Goal: Check status: Check status

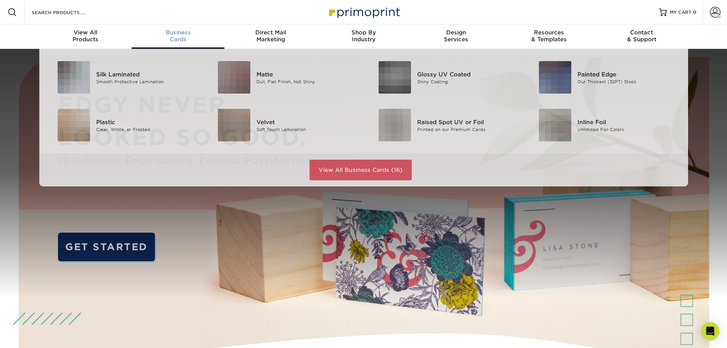
click at [171, 31] on span "Business" at bounding box center [178, 32] width 93 height 7
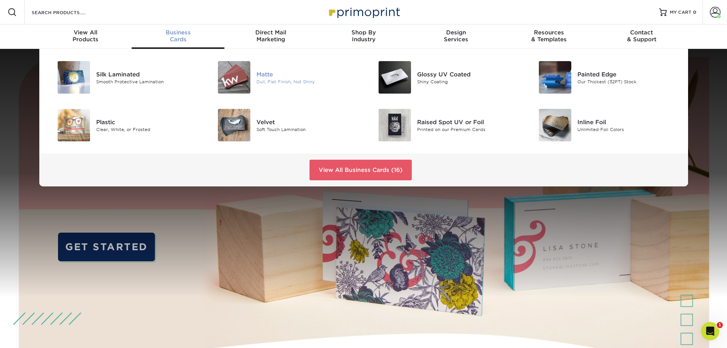
click at [248, 75] on img at bounding box center [234, 77] width 32 height 32
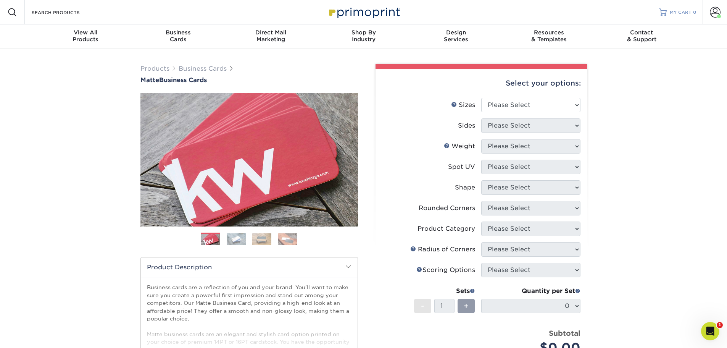
click at [668, 10] on link "MY CART 0" at bounding box center [677, 12] width 37 height 24
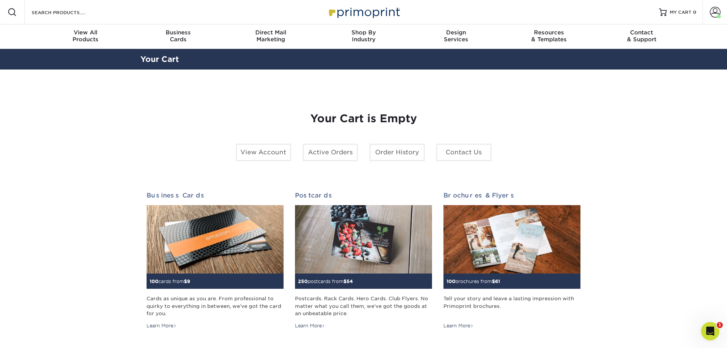
click at [716, 10] on span at bounding box center [715, 12] width 11 height 11
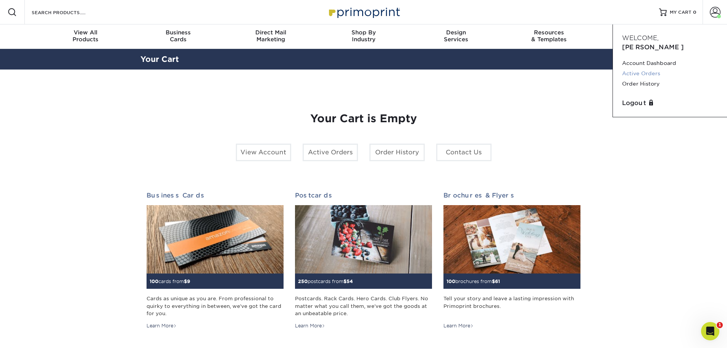
click at [655, 68] on link "Active Orders" at bounding box center [670, 73] width 96 height 10
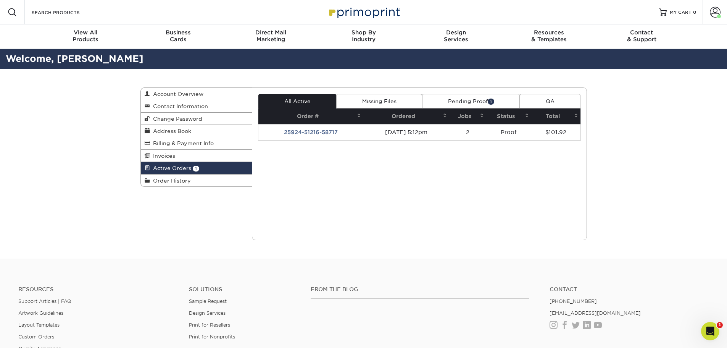
click at [324, 132] on td "25924-51216-58717" at bounding box center [310, 132] width 105 height 16
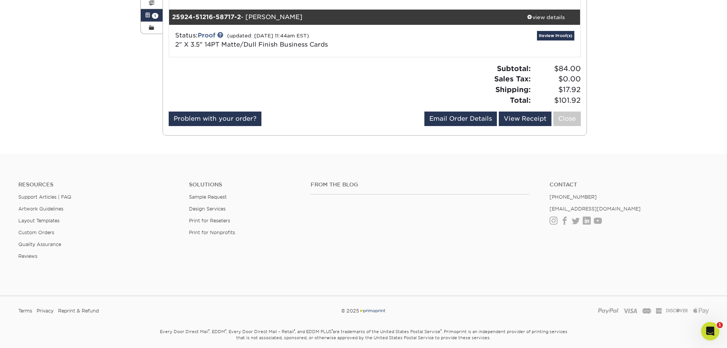
scroll to position [38, 0]
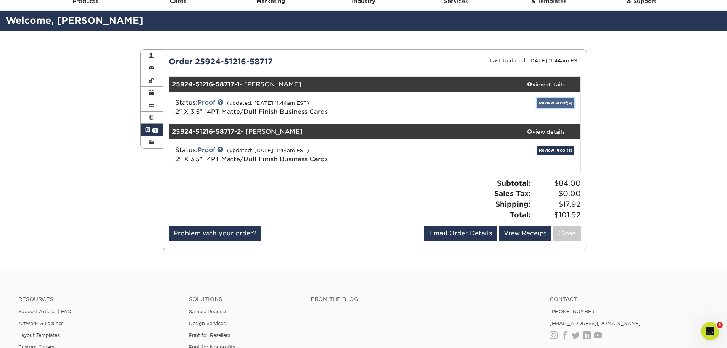
click at [548, 104] on link "Review Proof(s)" at bounding box center [555, 103] width 37 height 10
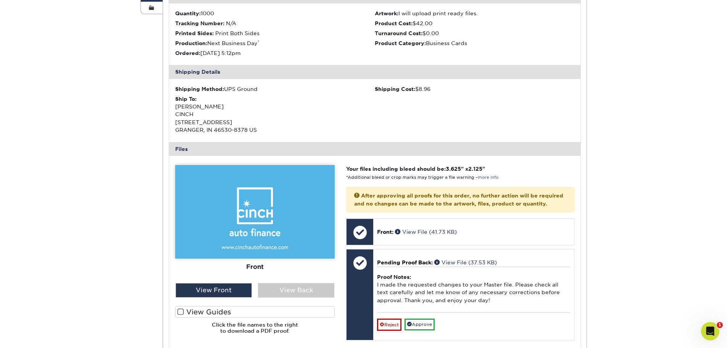
scroll to position [191, 0]
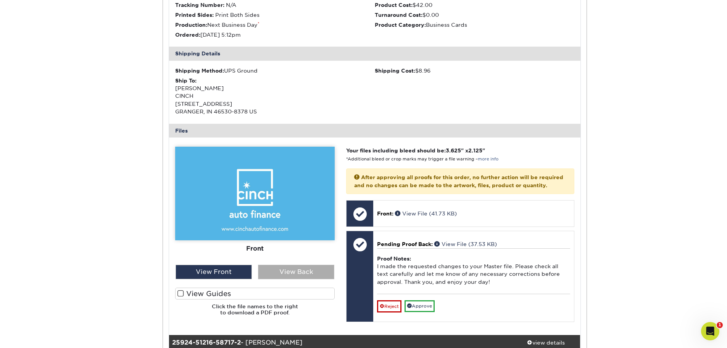
click at [318, 272] on div "View Back" at bounding box center [296, 271] width 76 height 14
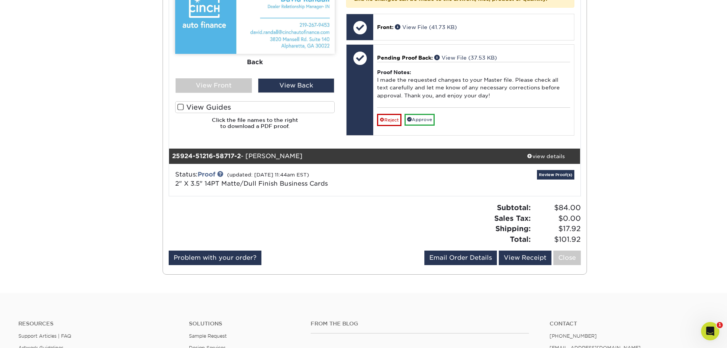
scroll to position [382, 0]
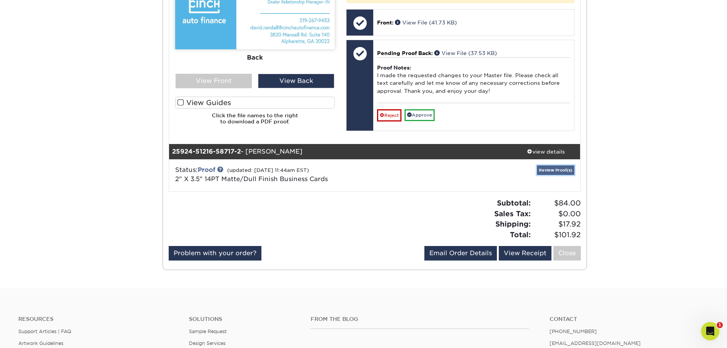
click at [562, 175] on link "Review Proof(s)" at bounding box center [555, 170] width 37 height 10
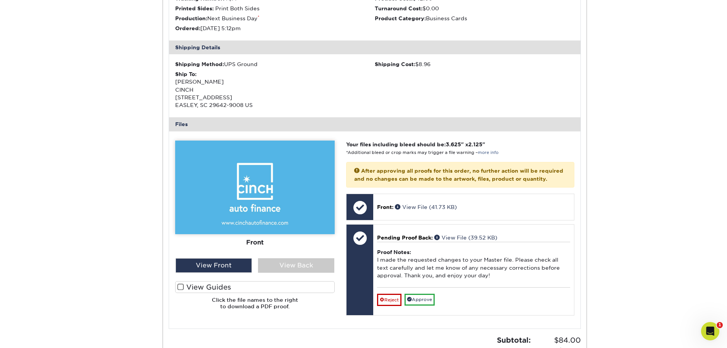
scroll to position [610, 0]
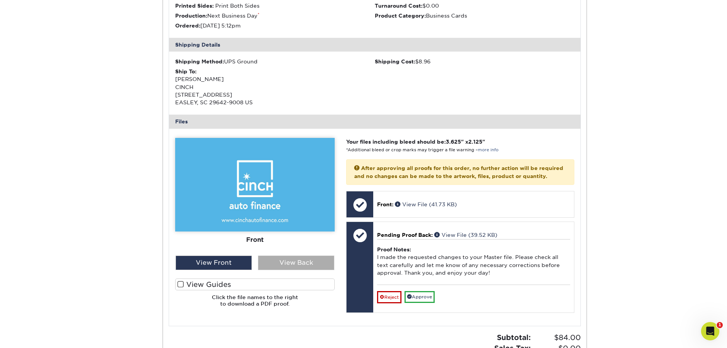
click at [314, 268] on div "View Back" at bounding box center [296, 262] width 76 height 14
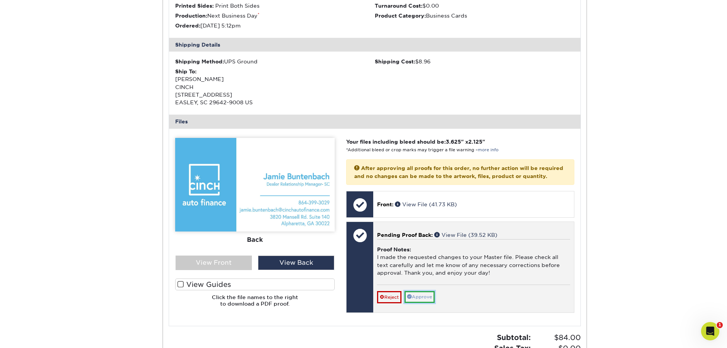
click at [424, 303] on link "Approve" at bounding box center [419, 297] width 30 height 12
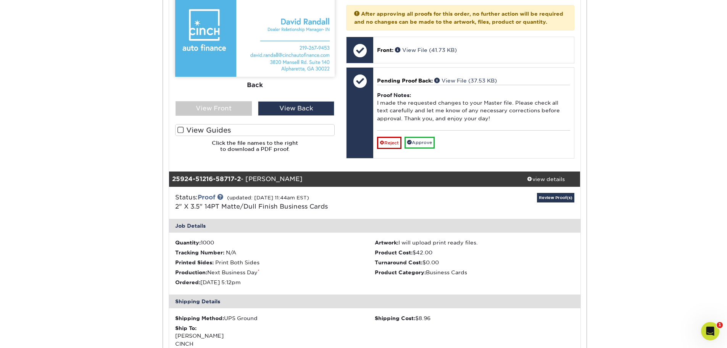
scroll to position [343, 0]
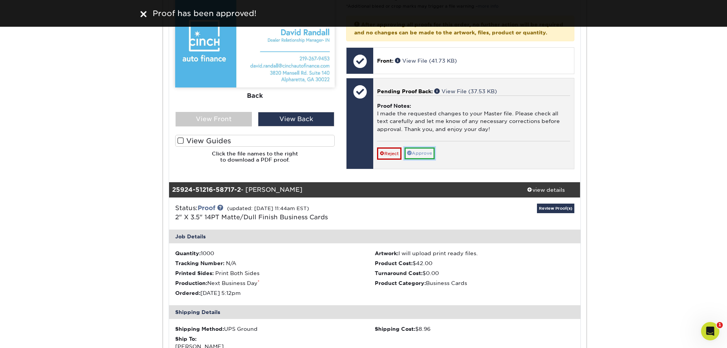
click at [425, 159] on link "Approve" at bounding box center [419, 153] width 30 height 12
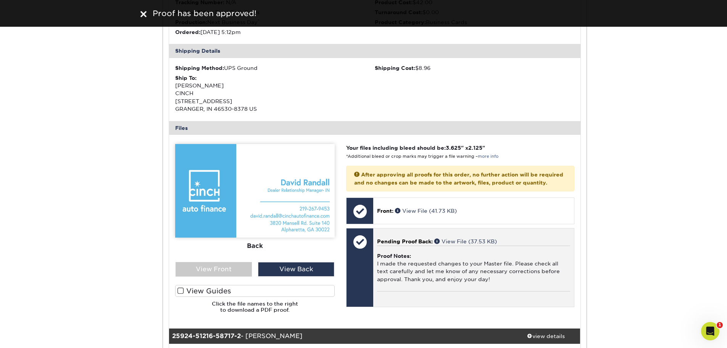
scroll to position [191, 0]
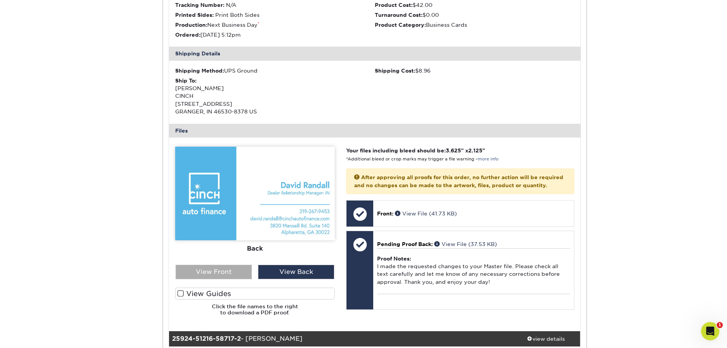
click at [227, 271] on div "View Front" at bounding box center [214, 271] width 76 height 14
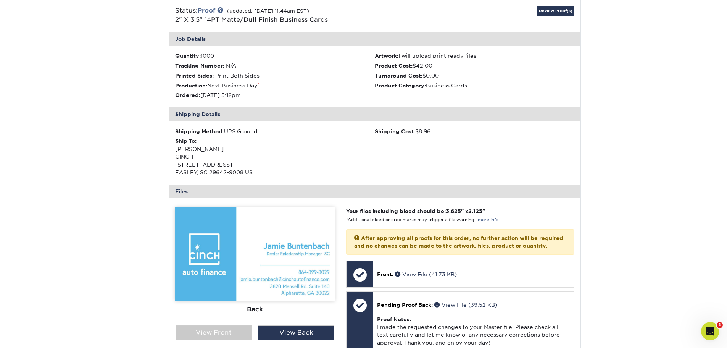
scroll to position [572, 0]
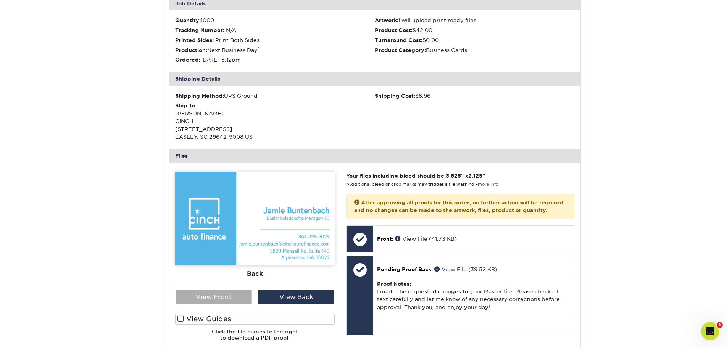
click at [205, 293] on div "View Front" at bounding box center [214, 297] width 76 height 14
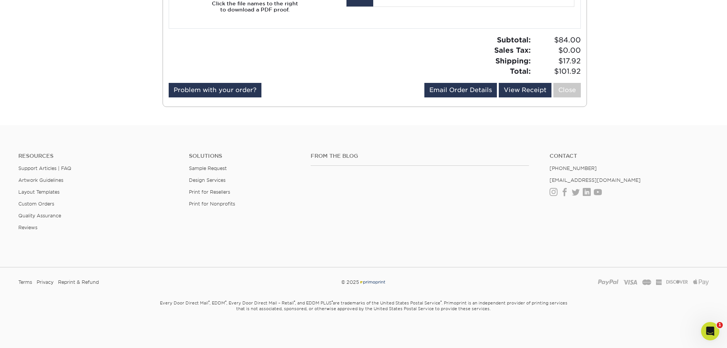
scroll to position [901, 0]
